Goal: Navigation & Orientation: Find specific page/section

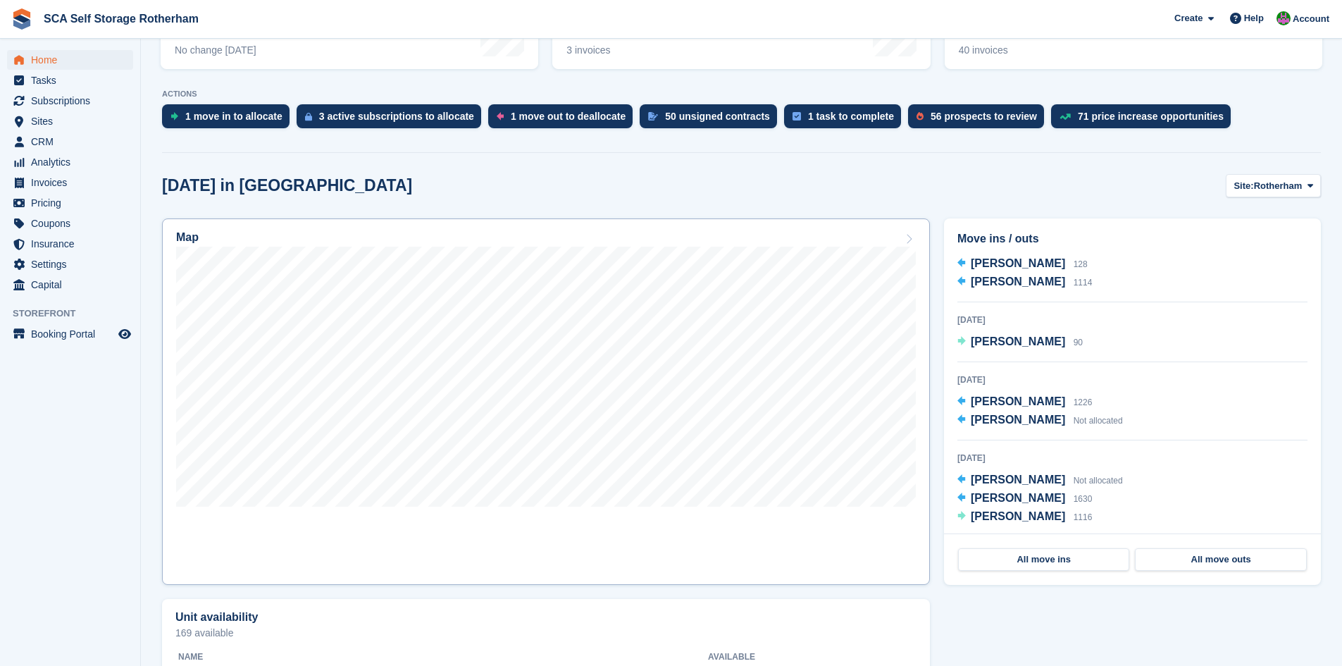
scroll to position [247, 0]
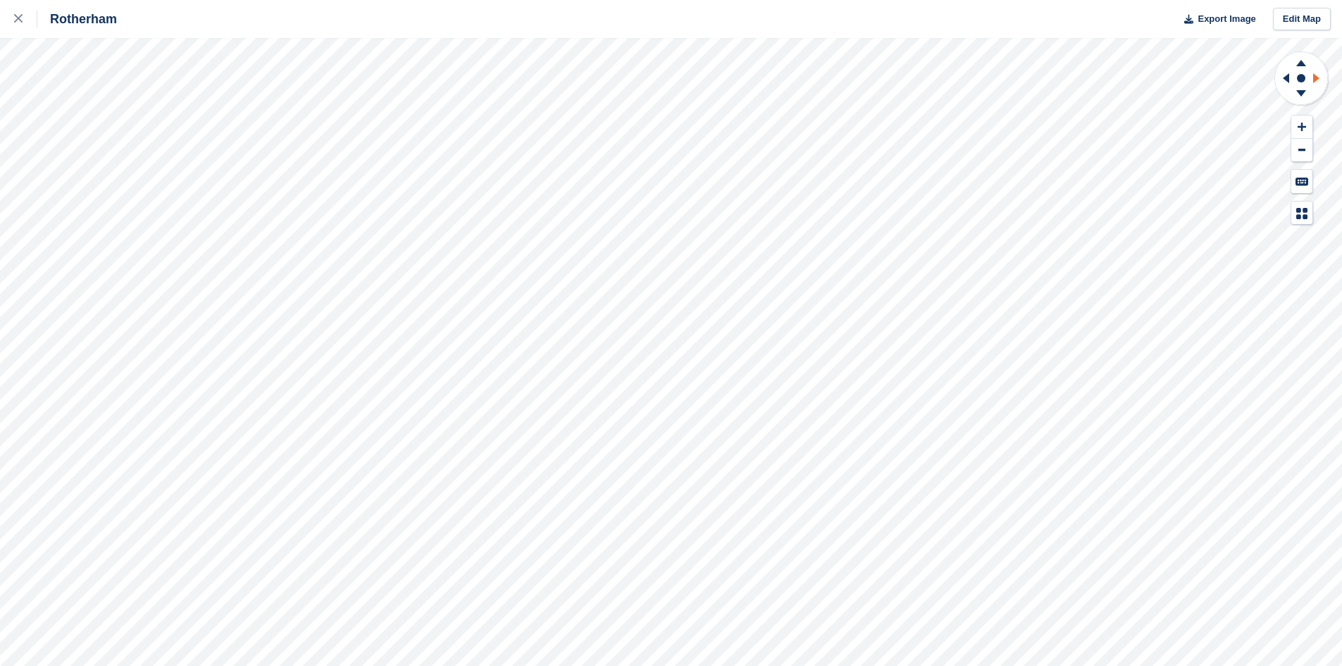
click at [1317, 80] on icon at bounding box center [1316, 78] width 6 height 10
drag, startPoint x: 1301, startPoint y: 89, endPoint x: 1292, endPoint y: 91, distance: 9.3
click at [1292, 91] on icon at bounding box center [1301, 96] width 37 height 18
click at [1292, 92] on icon at bounding box center [1301, 96] width 37 height 18
click at [1306, 59] on icon at bounding box center [1301, 61] width 37 height 18
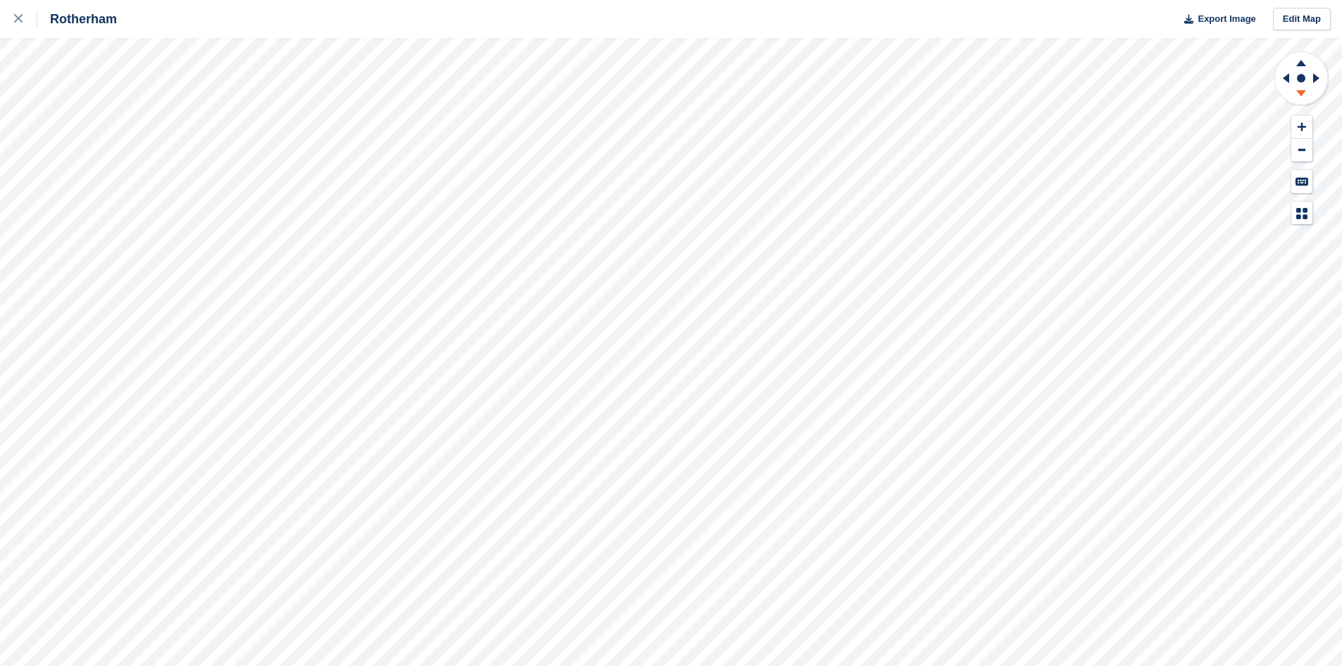
click at [1303, 93] on icon at bounding box center [1301, 93] width 10 height 6
click at [1289, 75] on icon at bounding box center [1286, 78] width 6 height 10
click at [1319, 79] on icon at bounding box center [1319, 78] width 18 height 37
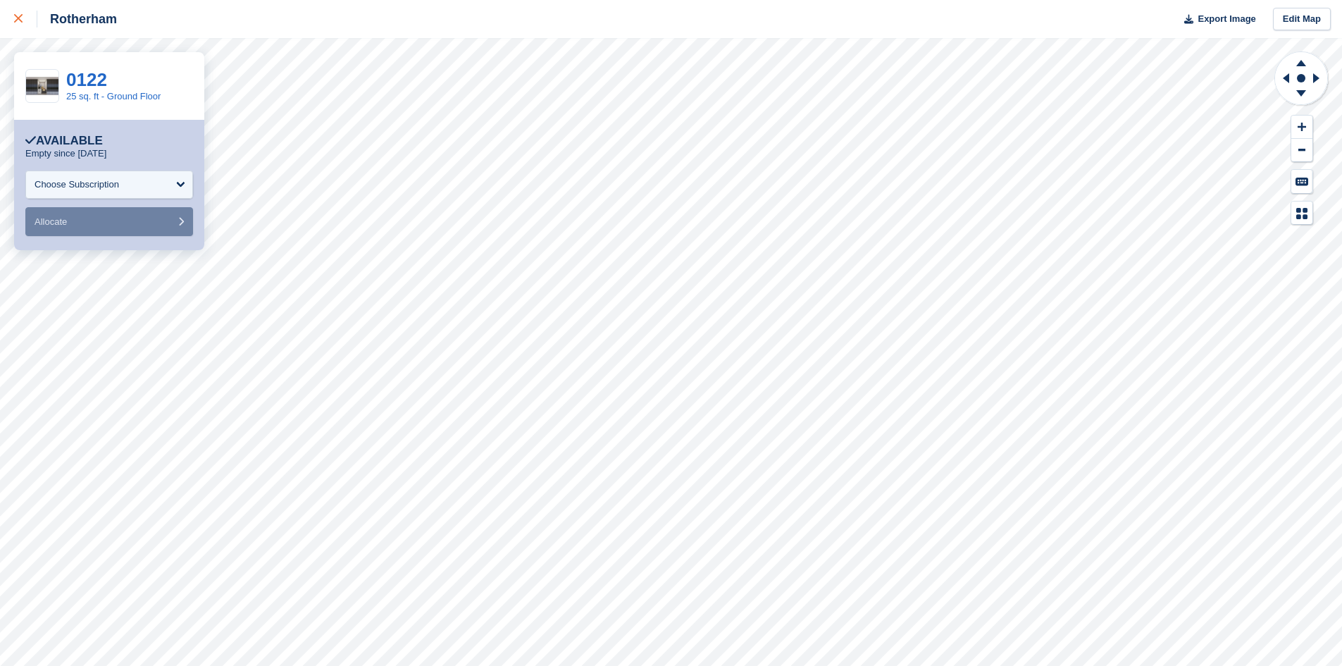
click at [17, 17] on icon at bounding box center [18, 18] width 8 height 8
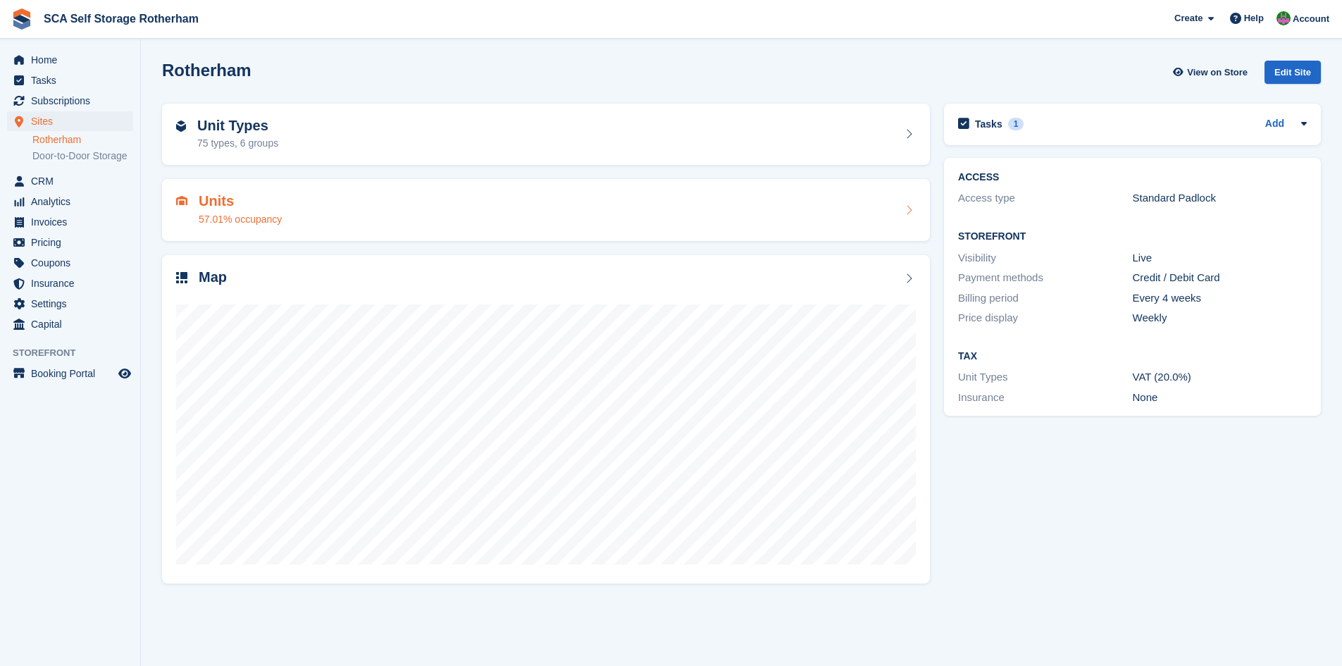
click at [218, 196] on h2 "Units" at bounding box center [240, 201] width 83 height 16
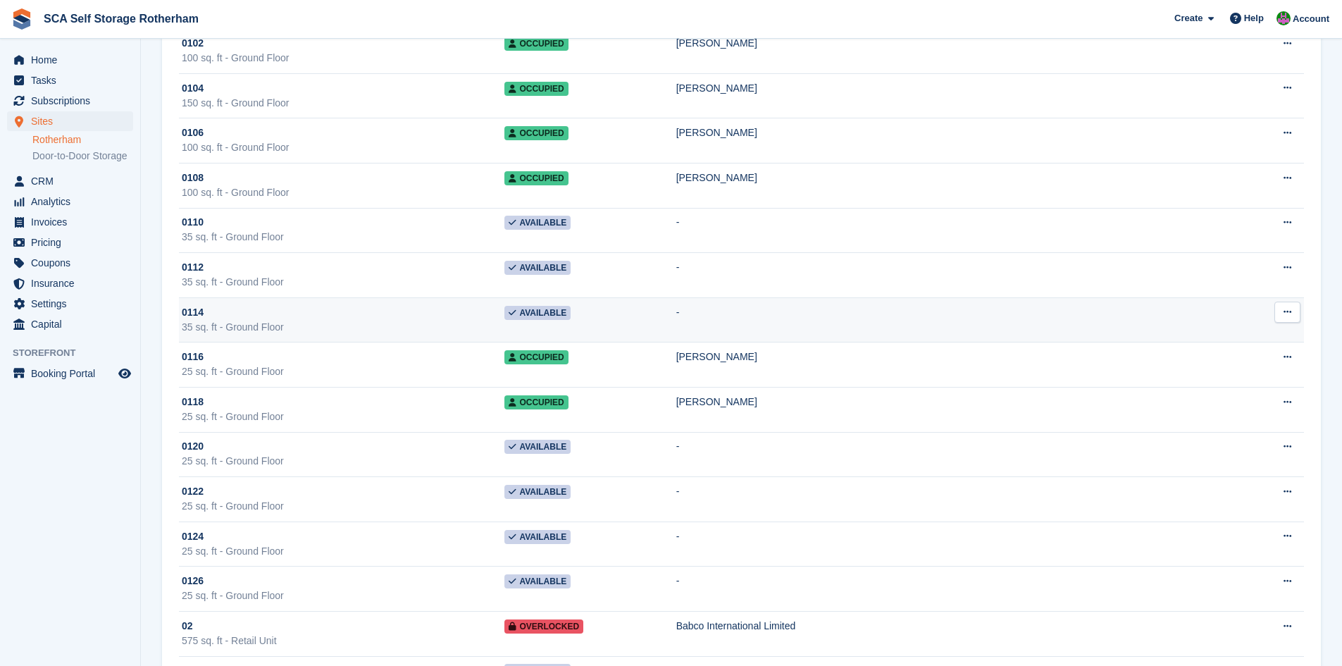
scroll to position [810, 0]
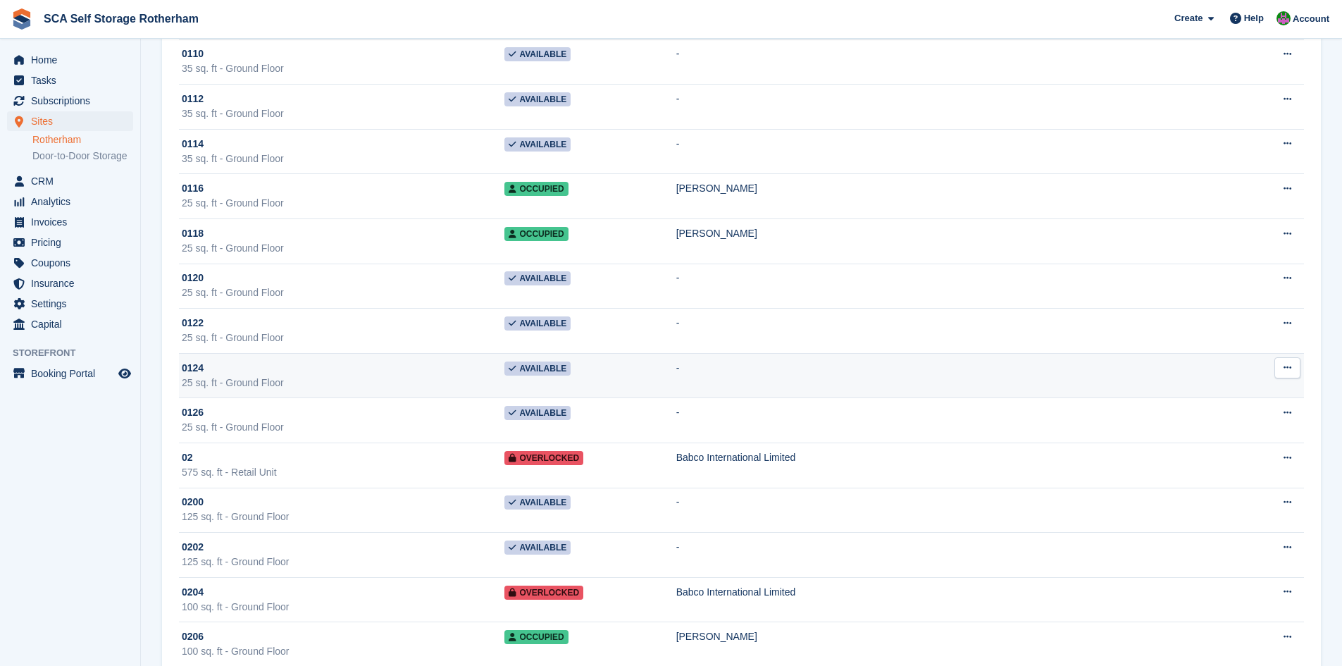
click at [442, 385] on div "25 sq. ft - Ground Floor" at bounding box center [343, 383] width 323 height 15
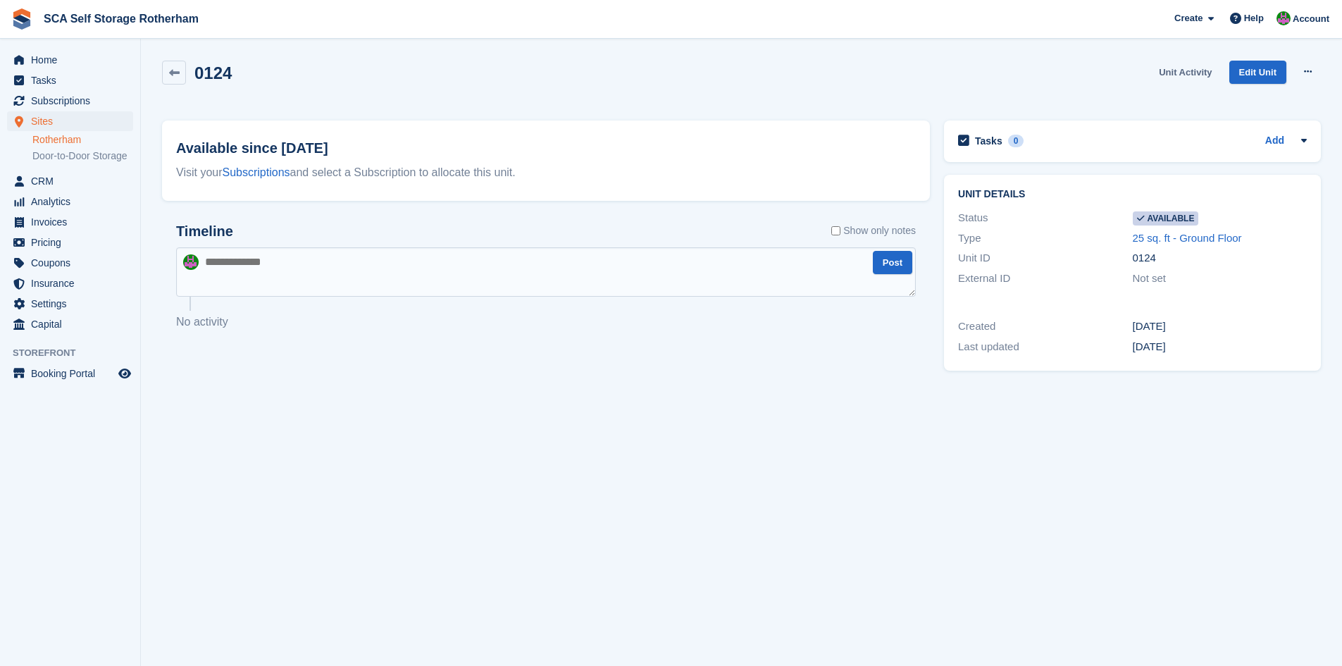
click at [1178, 71] on link "Unit Activity" at bounding box center [1185, 72] width 64 height 23
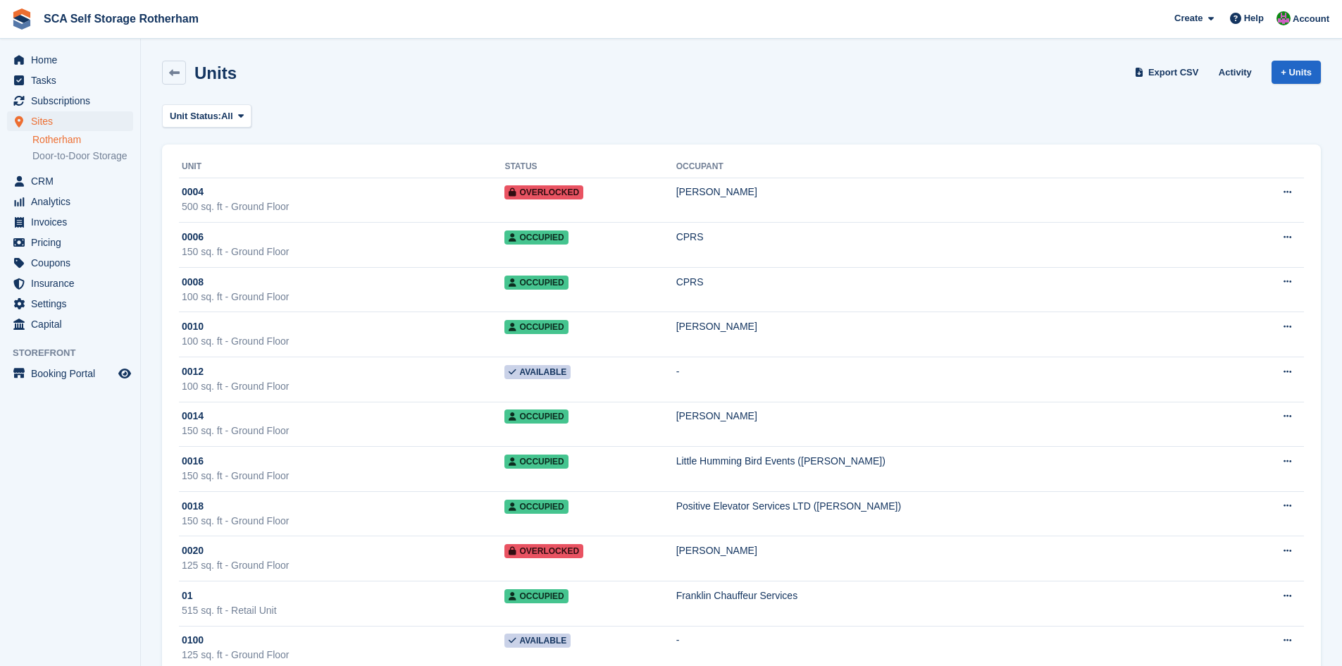
scroll to position [810, 0]
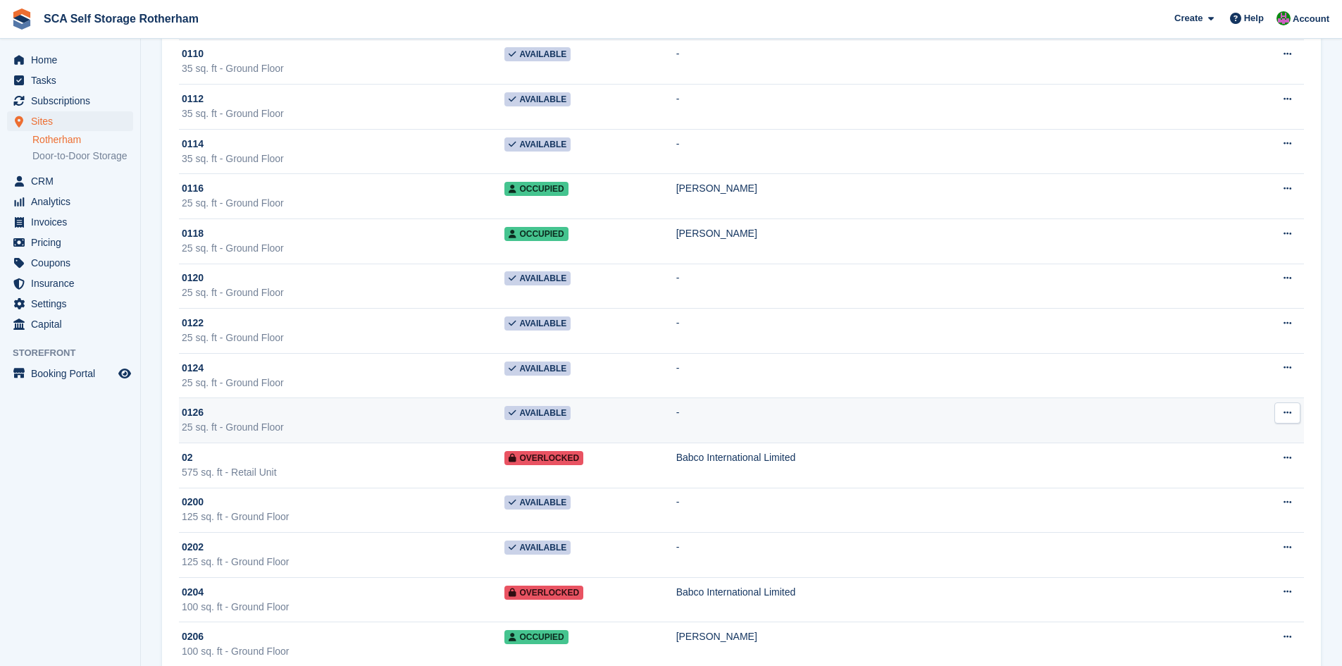
click at [359, 413] on div "0126" at bounding box center [343, 412] width 323 height 15
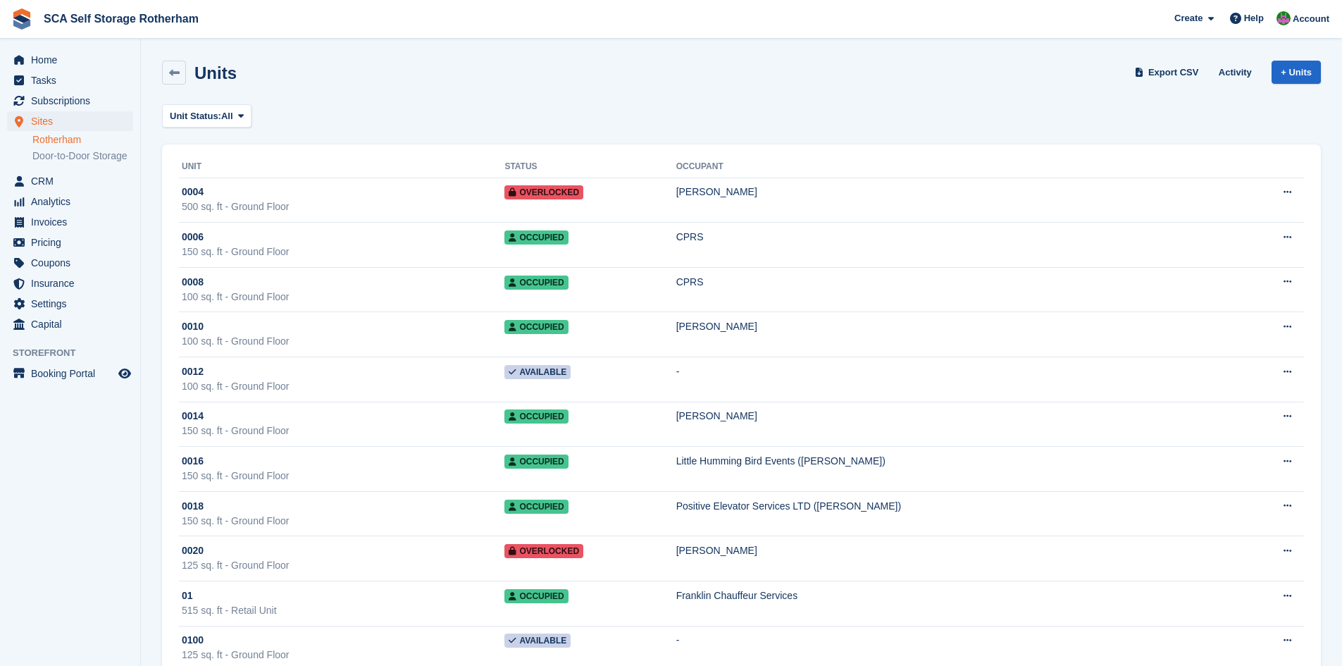
scroll to position [810, 0]
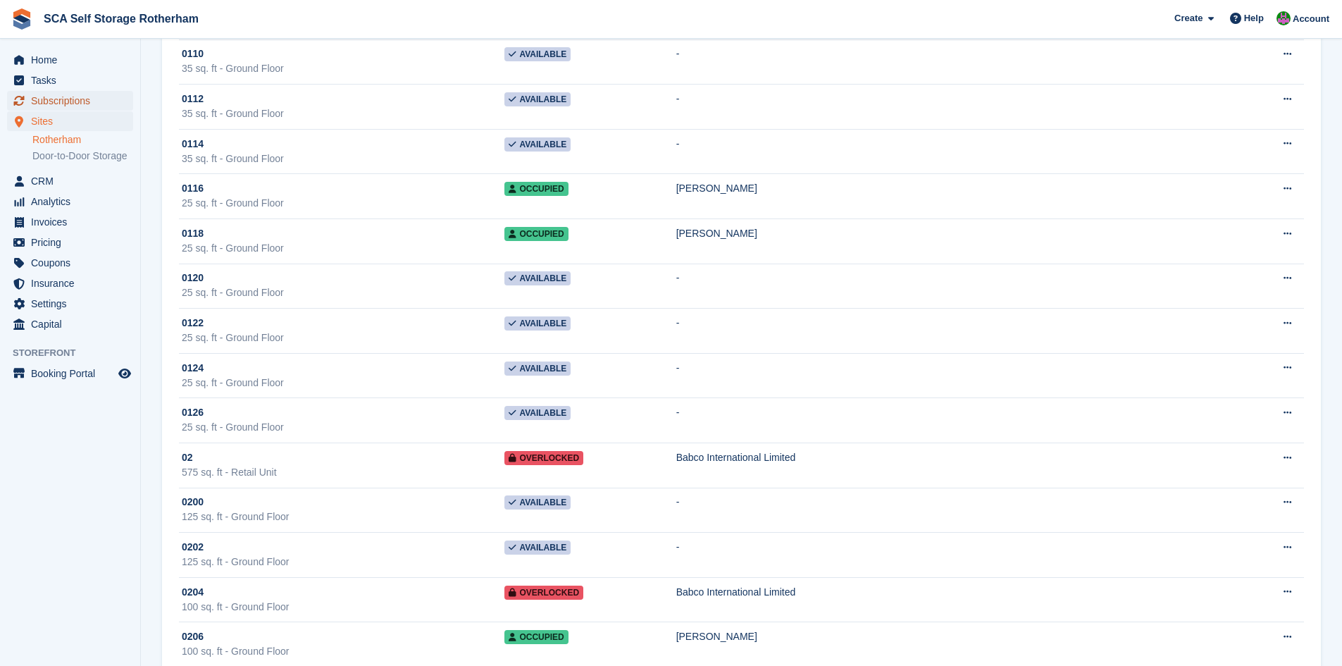
click at [39, 97] on span "Subscriptions" at bounding box center [73, 101] width 85 height 20
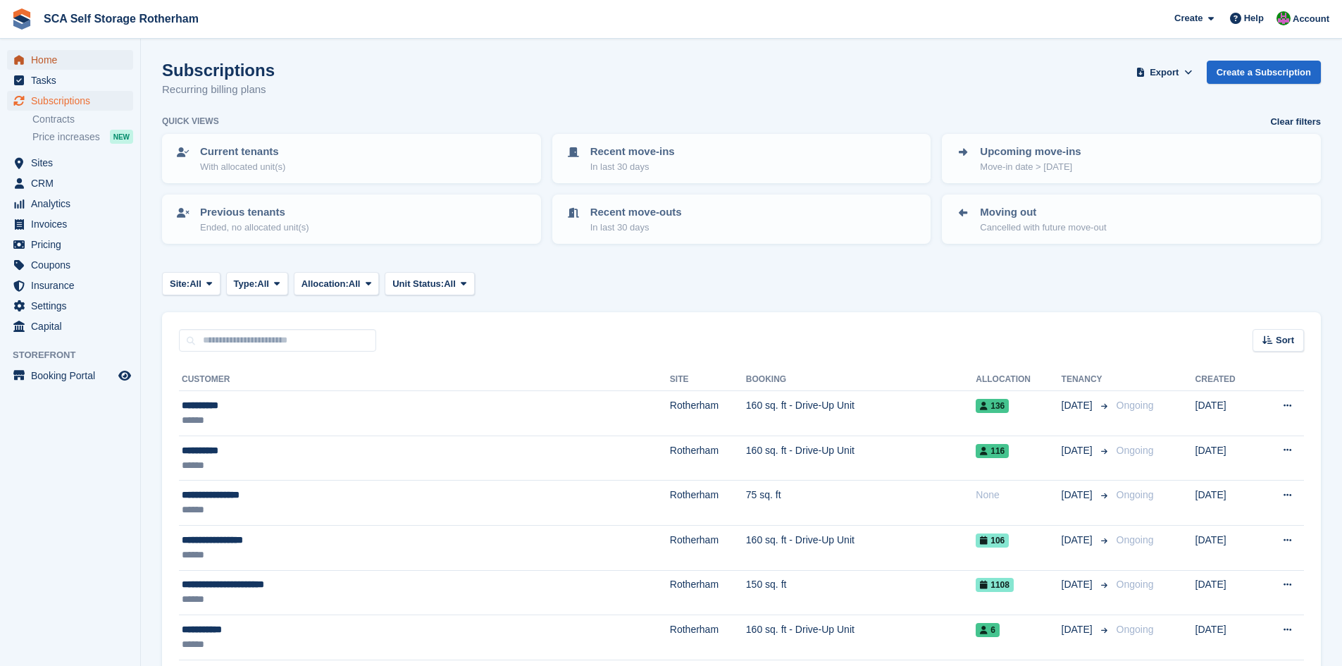
click at [86, 66] on span "Home" at bounding box center [73, 60] width 85 height 20
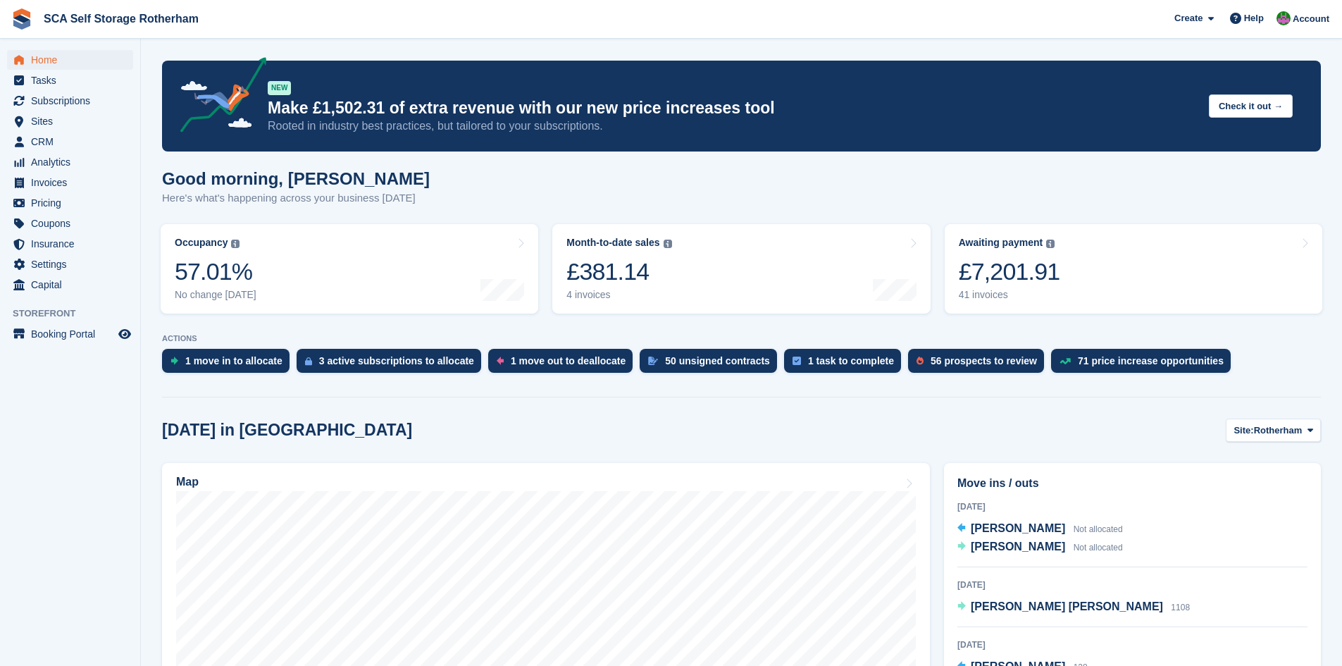
drag, startPoint x: 1289, startPoint y: 19, endPoint x: 1277, endPoint y: 51, distance: 33.9
click at [1289, 19] on img at bounding box center [1284, 18] width 14 height 14
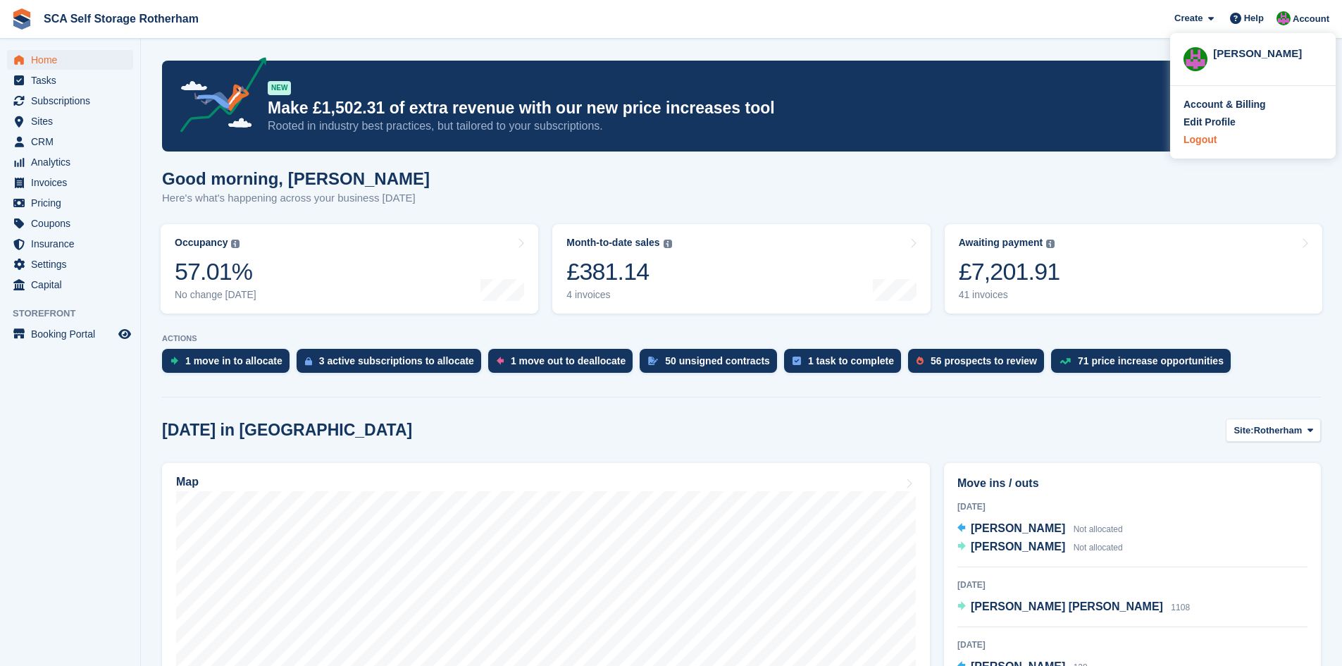
click at [1203, 139] on div "Logout" at bounding box center [1200, 139] width 33 height 15
